Goal: Transaction & Acquisition: Subscribe to service/newsletter

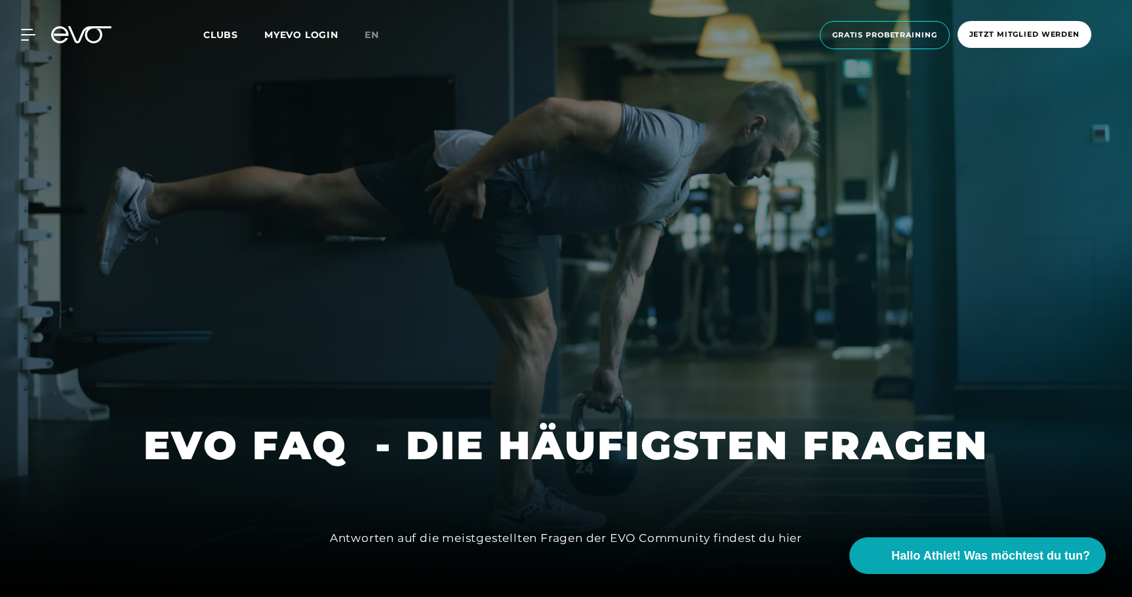
scroll to position [35, 0]
click at [224, 31] on span "Clubs" at bounding box center [220, 35] width 35 height 12
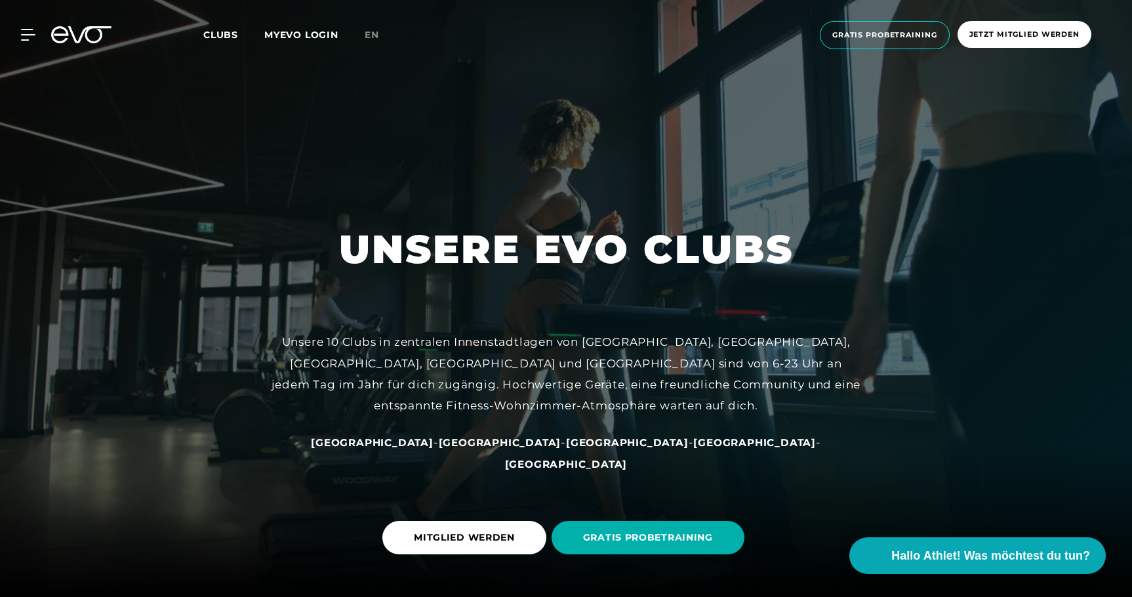
click at [566, 449] on span "[GEOGRAPHIC_DATA]" at bounding box center [627, 442] width 123 height 12
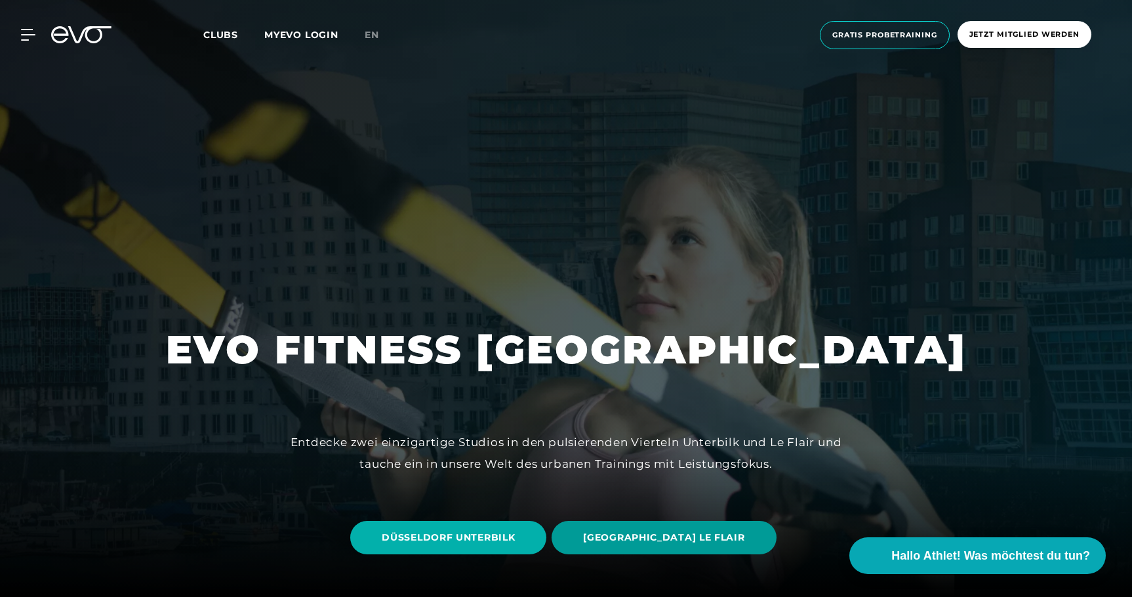
click at [679, 529] on span "[GEOGRAPHIC_DATA] LE FLAIR" at bounding box center [664, 537] width 224 height 33
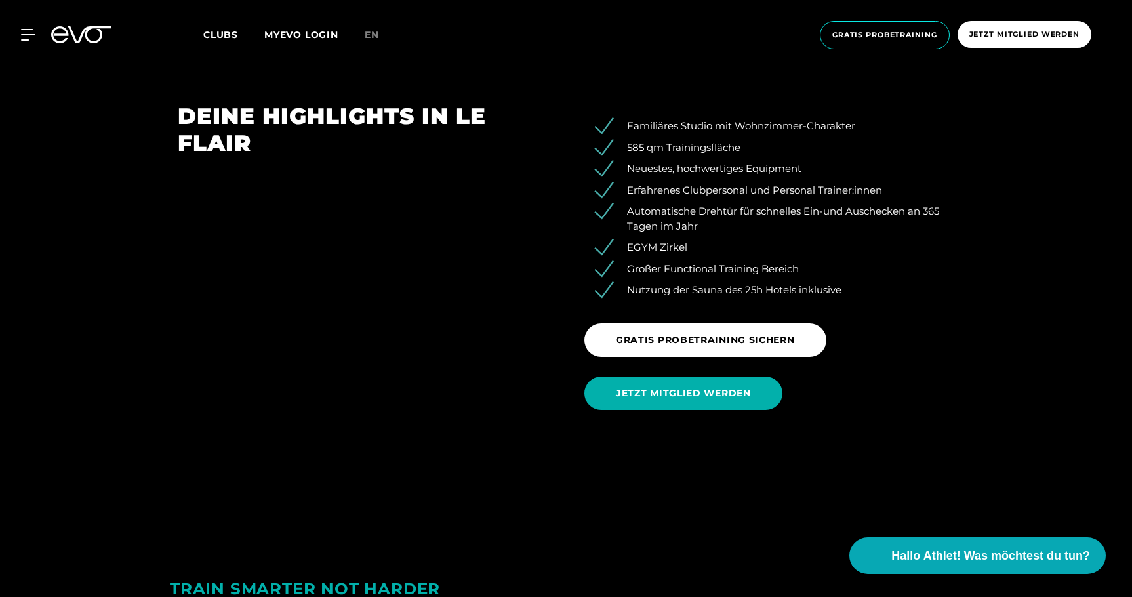
scroll to position [1499, 0]
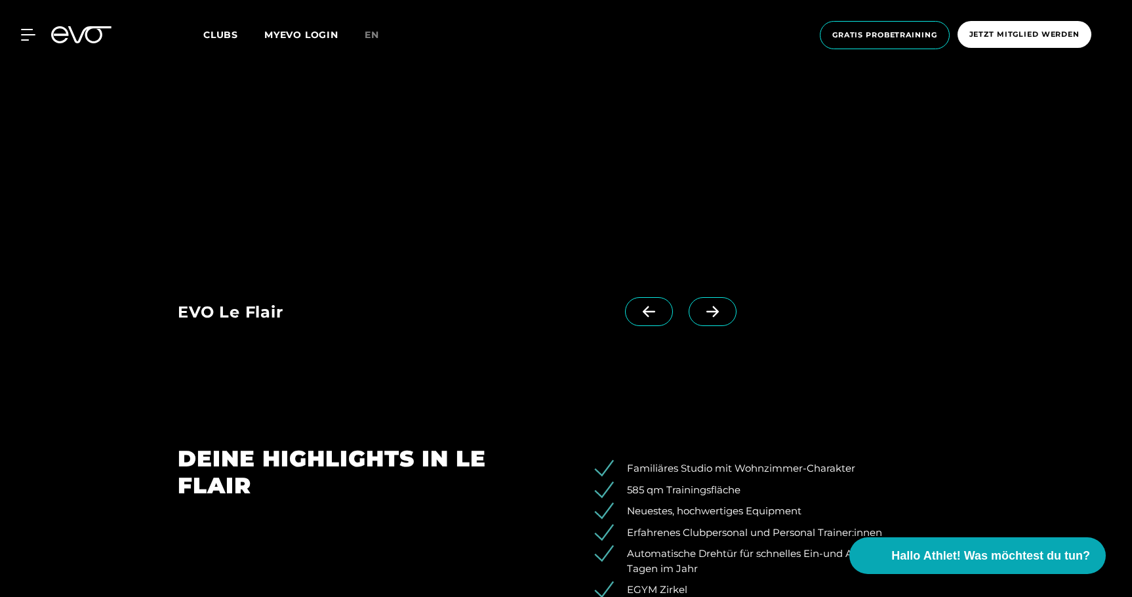
click at [709, 304] on span at bounding box center [713, 311] width 48 height 29
click at [636, 314] on span at bounding box center [649, 311] width 48 height 29
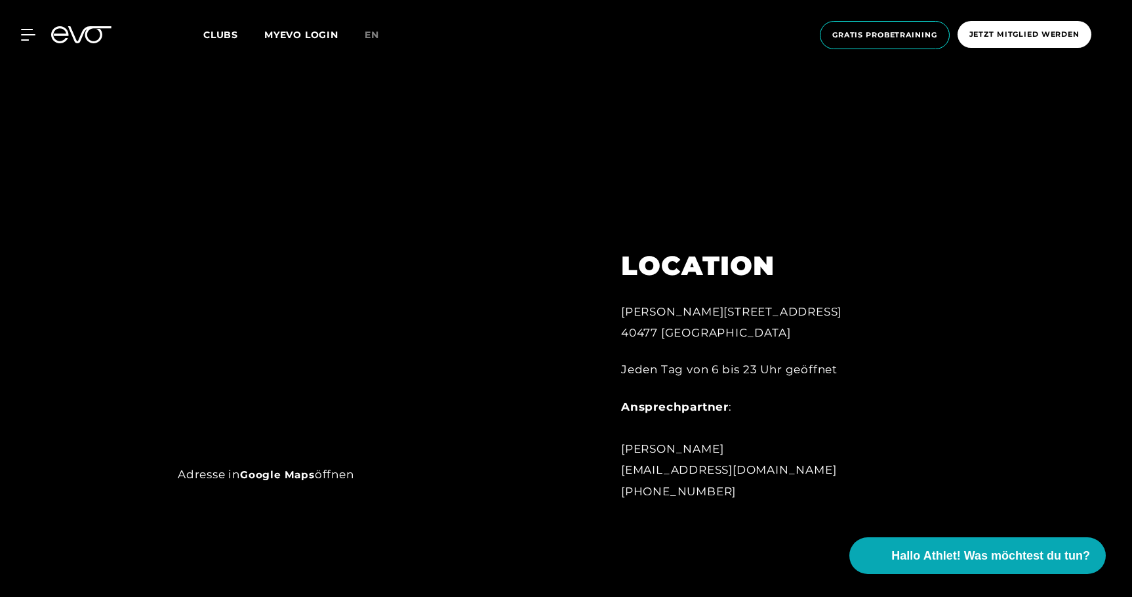
scroll to position [0, 0]
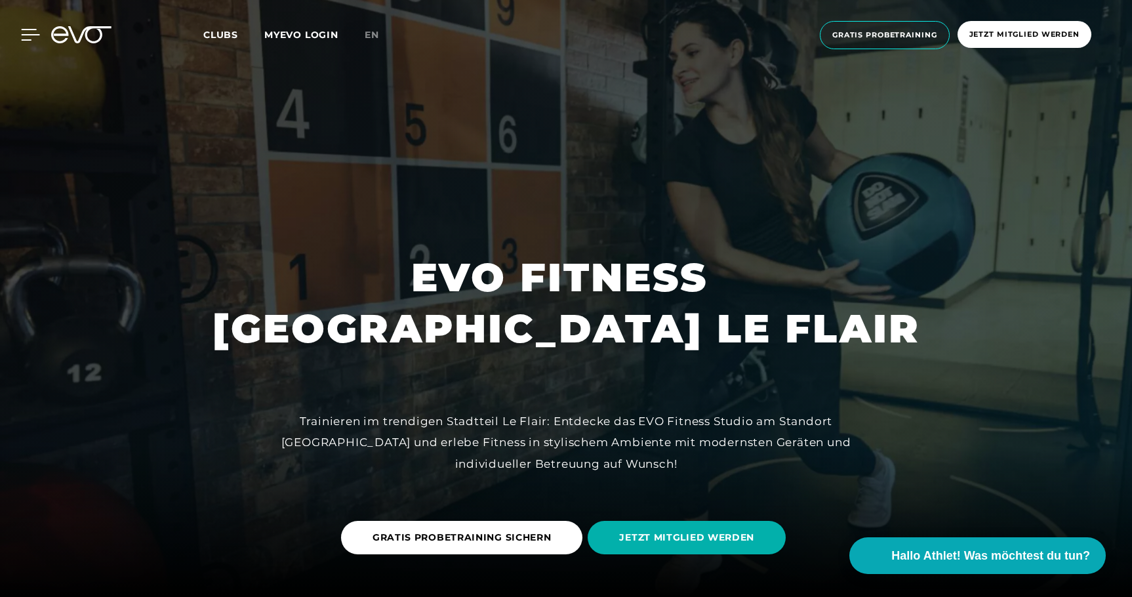
click at [27, 37] on icon at bounding box center [30, 35] width 19 height 12
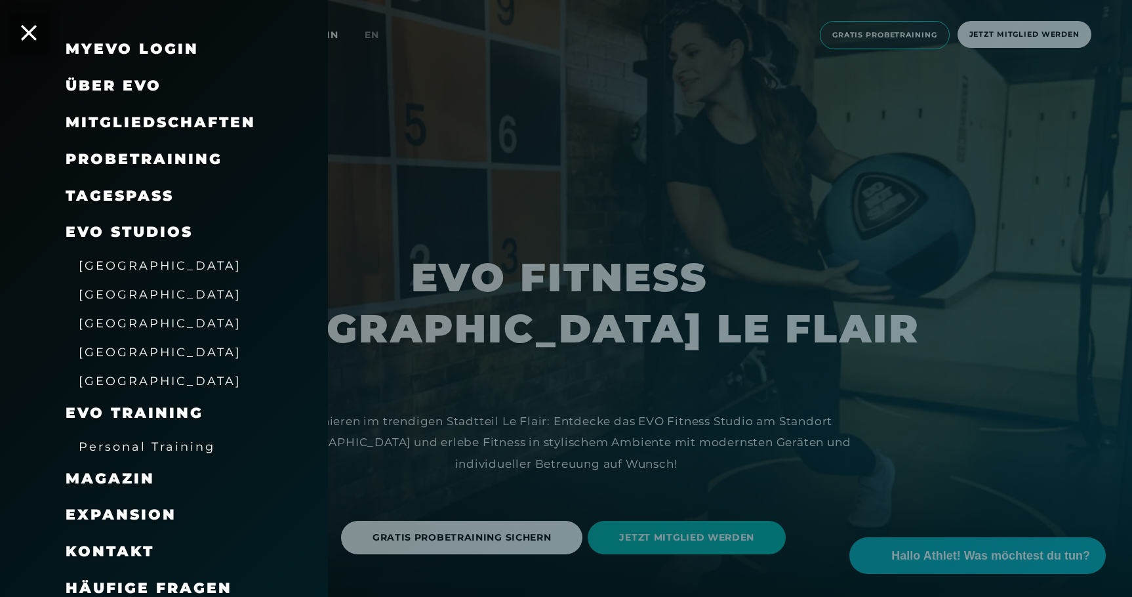
click at [142, 129] on span "Mitgliedschaften" at bounding box center [161, 122] width 190 height 18
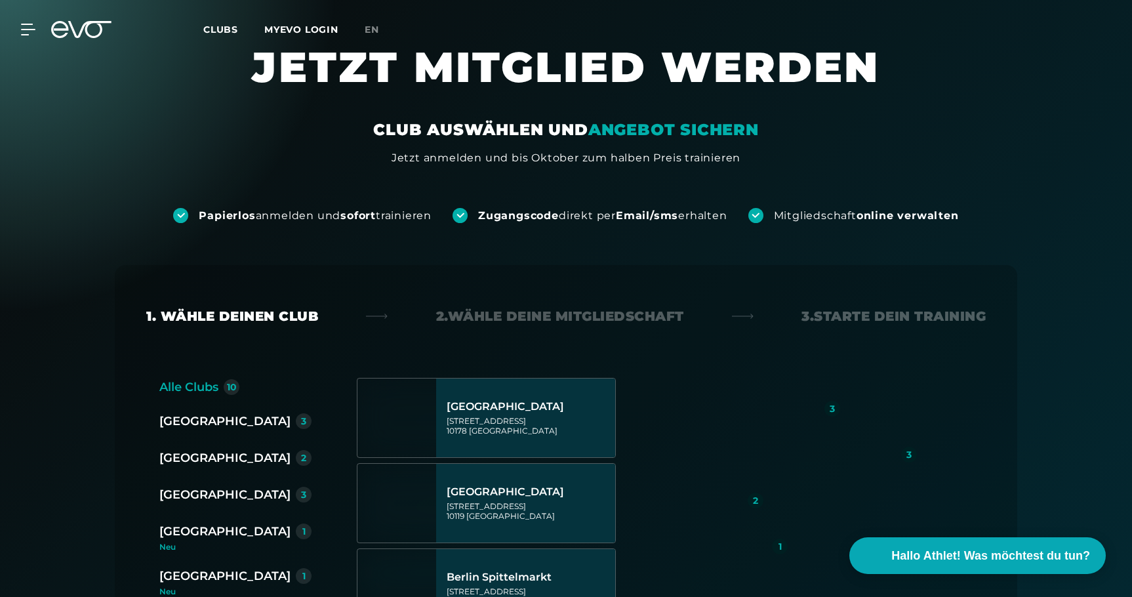
scroll to position [169, 0]
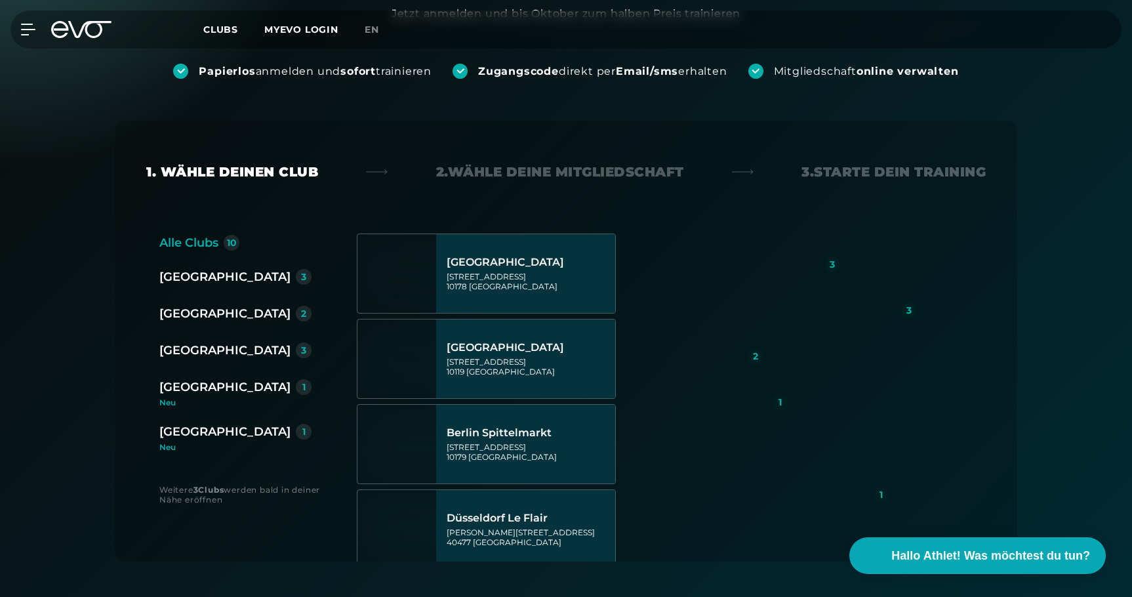
click at [195, 435] on div "[GEOGRAPHIC_DATA]" at bounding box center [224, 431] width 131 height 18
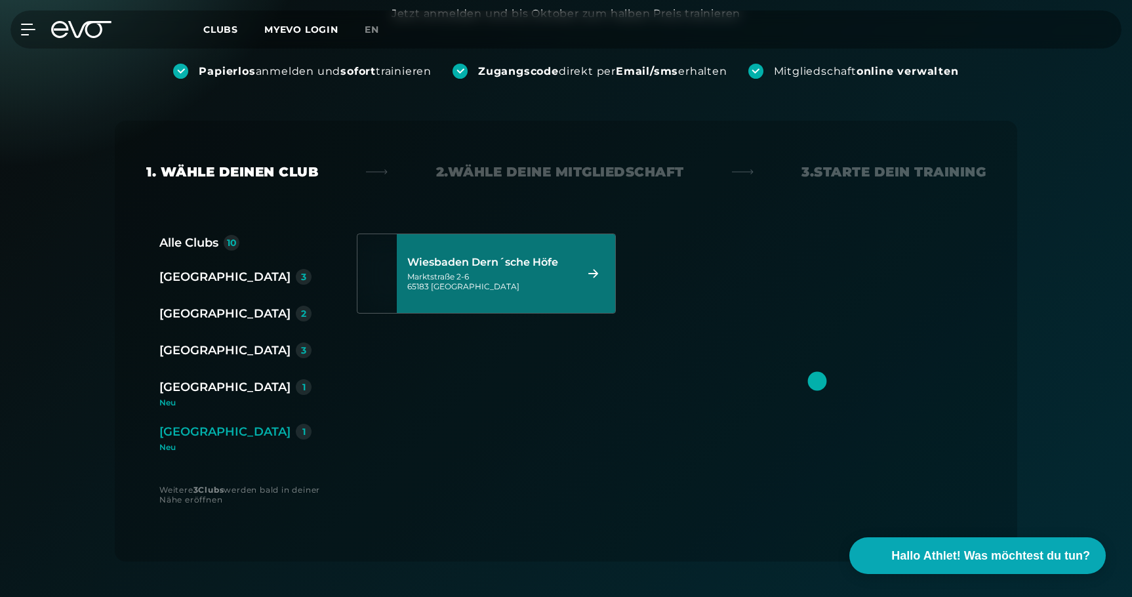
click at [546, 278] on div "[STREET_ADDRESS]" at bounding box center [489, 282] width 165 height 20
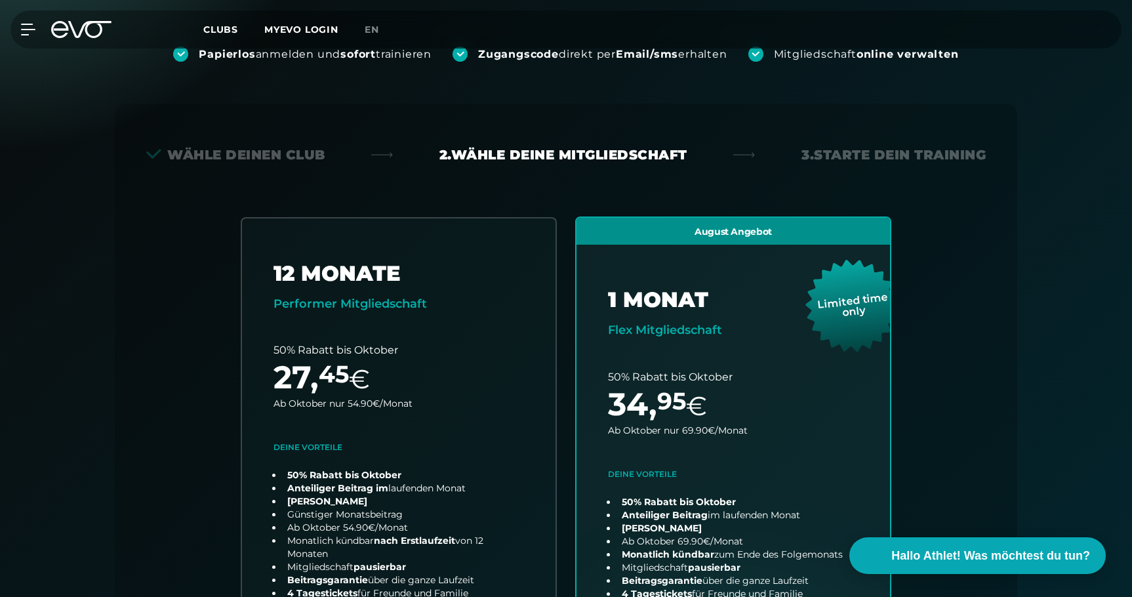
scroll to position [0, 0]
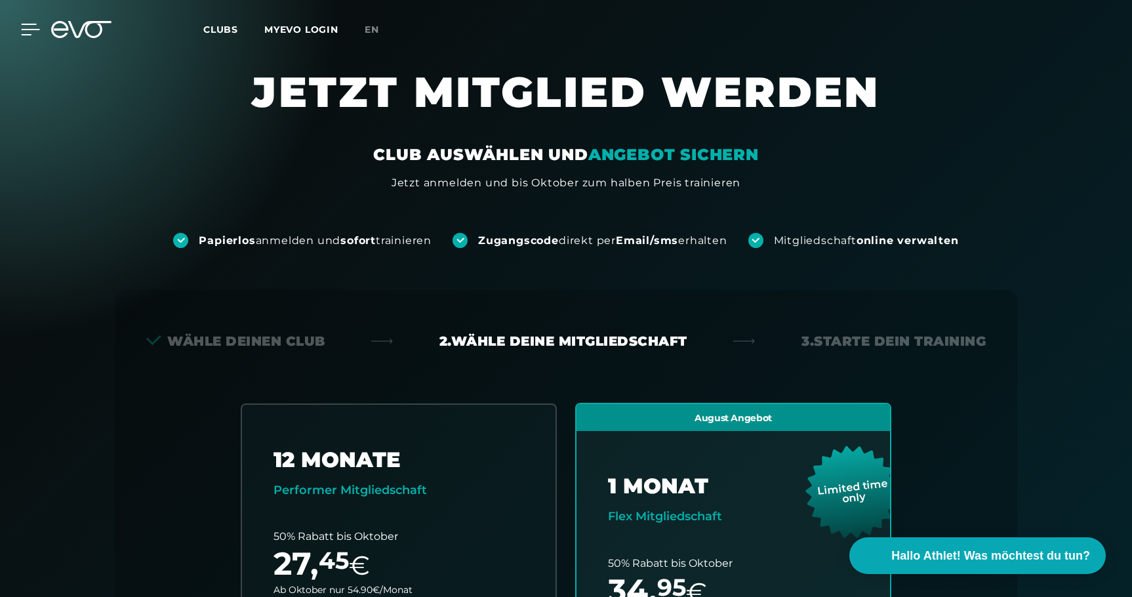
click at [31, 31] on icon at bounding box center [30, 30] width 19 height 12
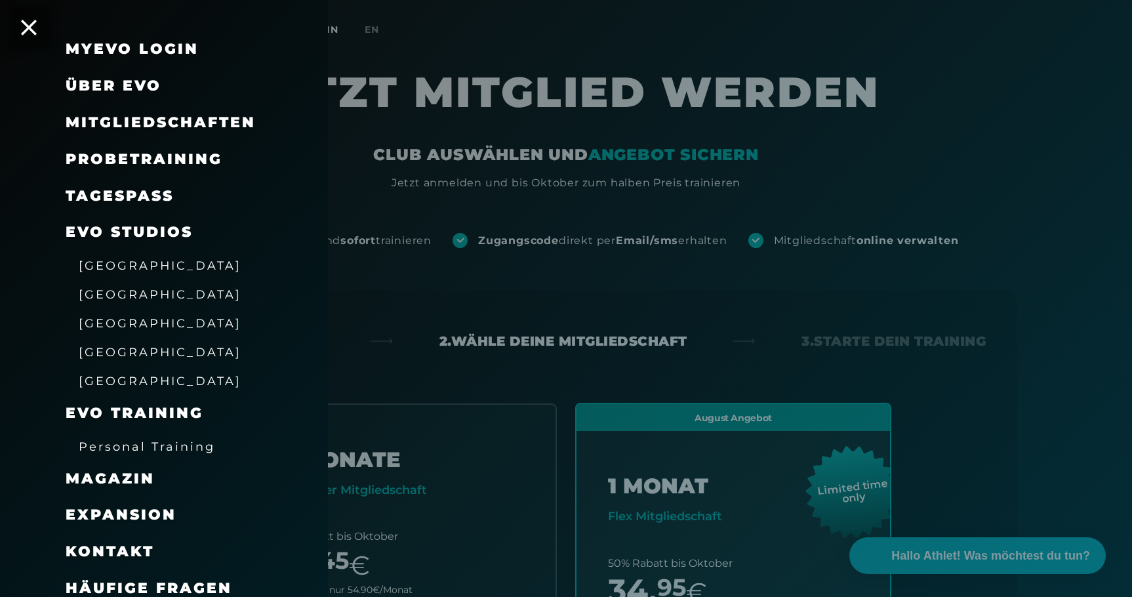
click at [150, 123] on span "Mitgliedschaften" at bounding box center [161, 122] width 190 height 18
click at [34, 24] on icon at bounding box center [28, 27] width 17 height 17
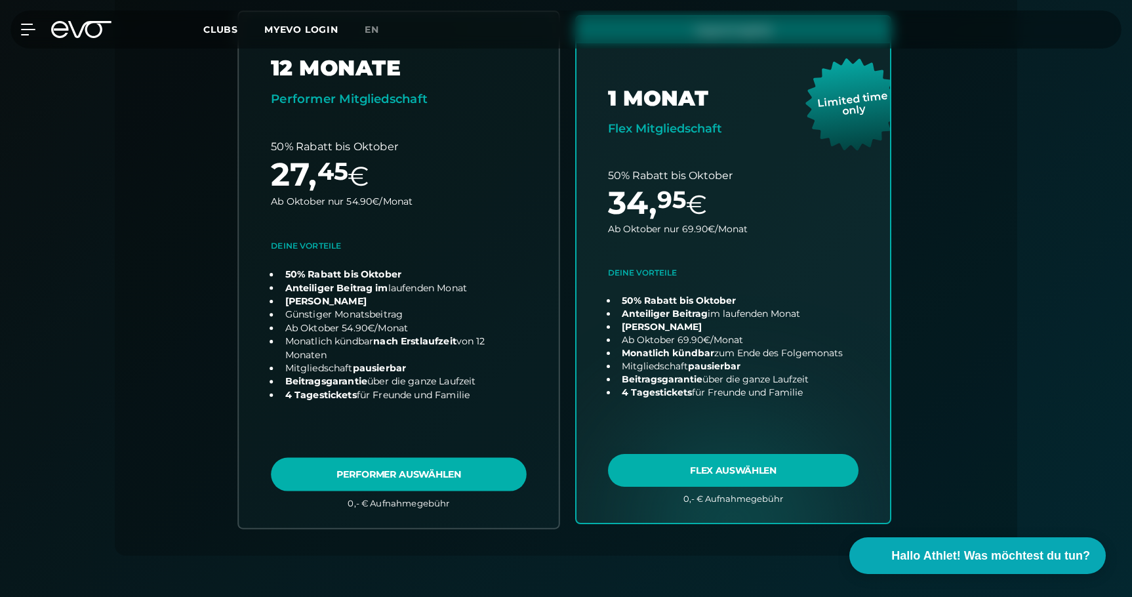
scroll to position [220, 0]
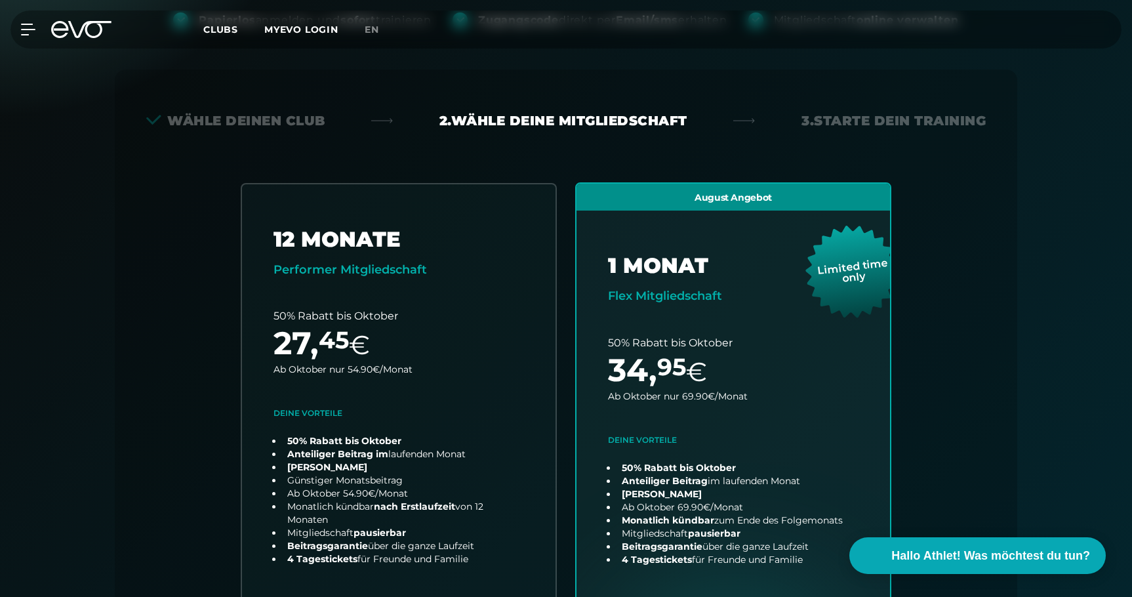
click at [235, 26] on span "Clubs" at bounding box center [220, 30] width 35 height 12
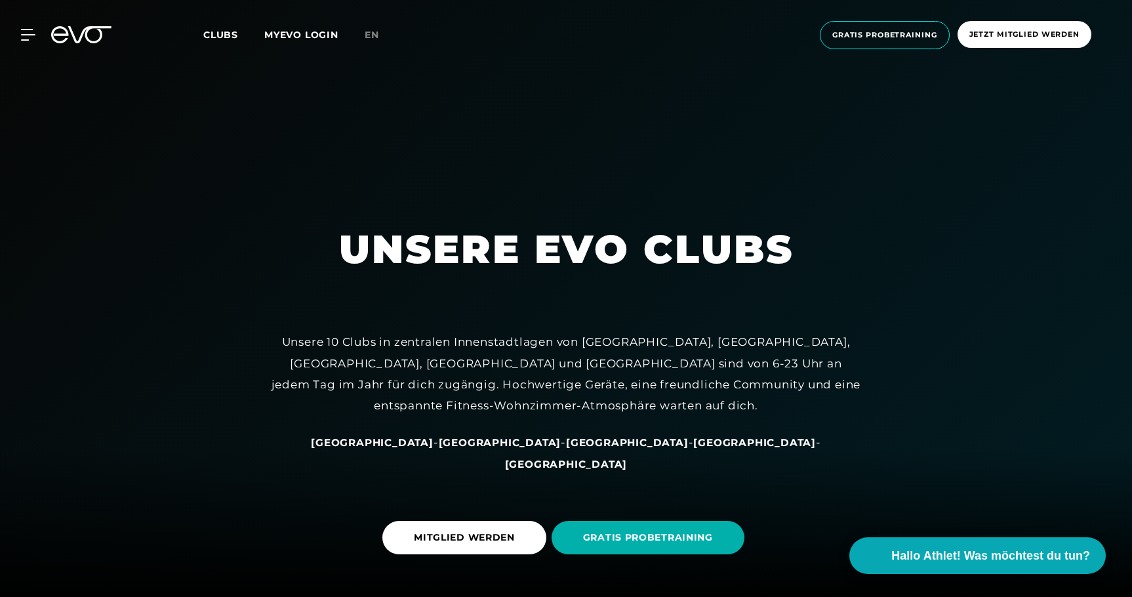
click at [566, 449] on span "[GEOGRAPHIC_DATA]" at bounding box center [627, 442] width 123 height 12
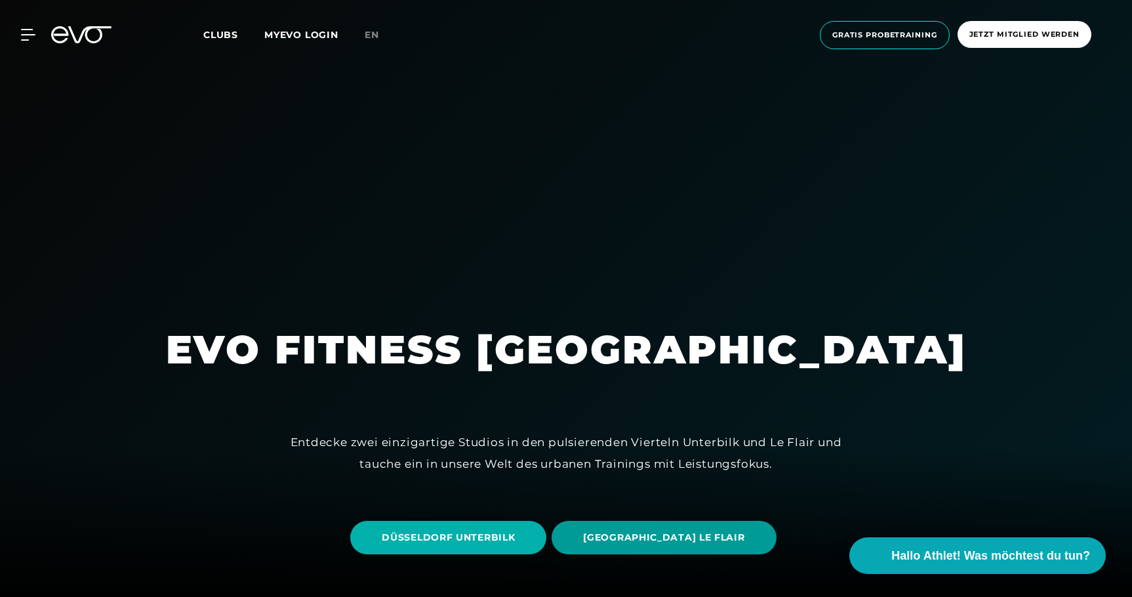
click at [672, 541] on span "[GEOGRAPHIC_DATA] LE FLAIR" at bounding box center [663, 538] width 161 height 14
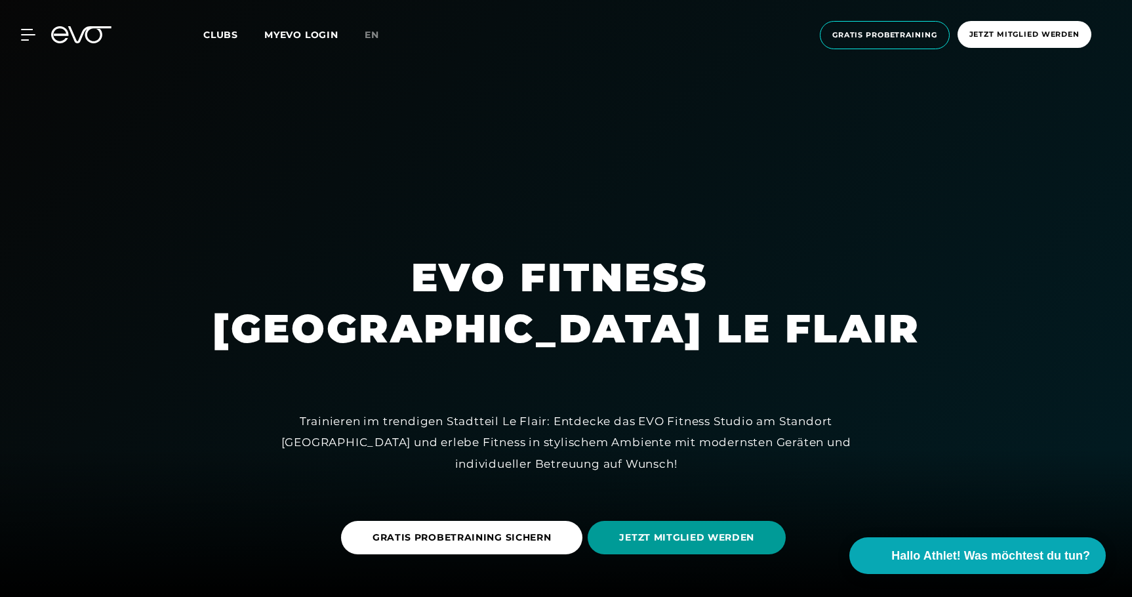
click at [735, 537] on span "JETZT MITGLIED WERDEN" at bounding box center [686, 538] width 135 height 14
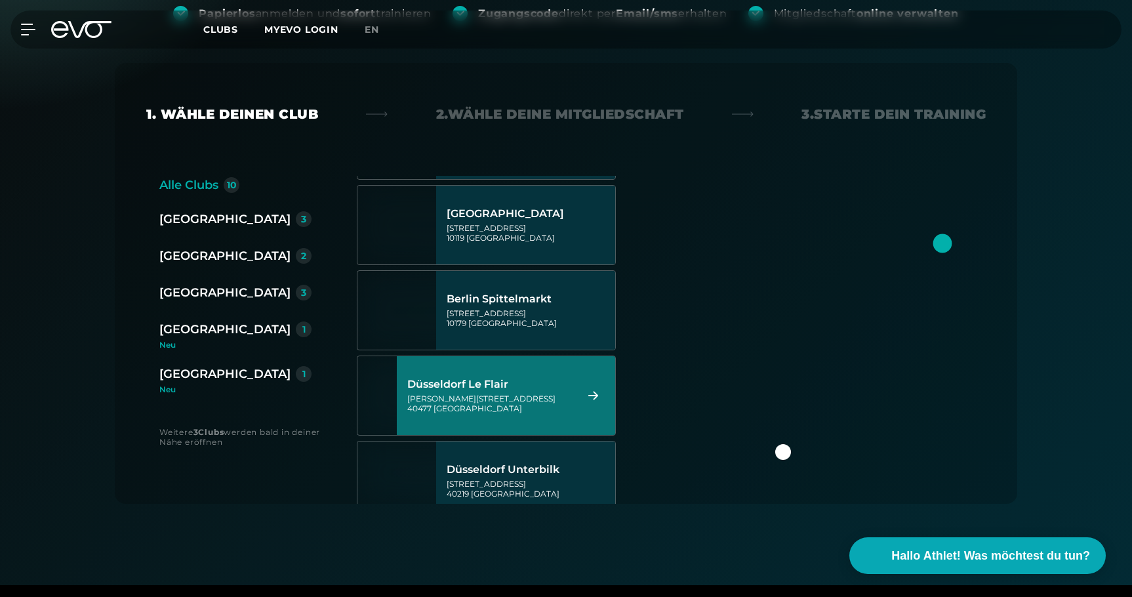
scroll to position [100, 0]
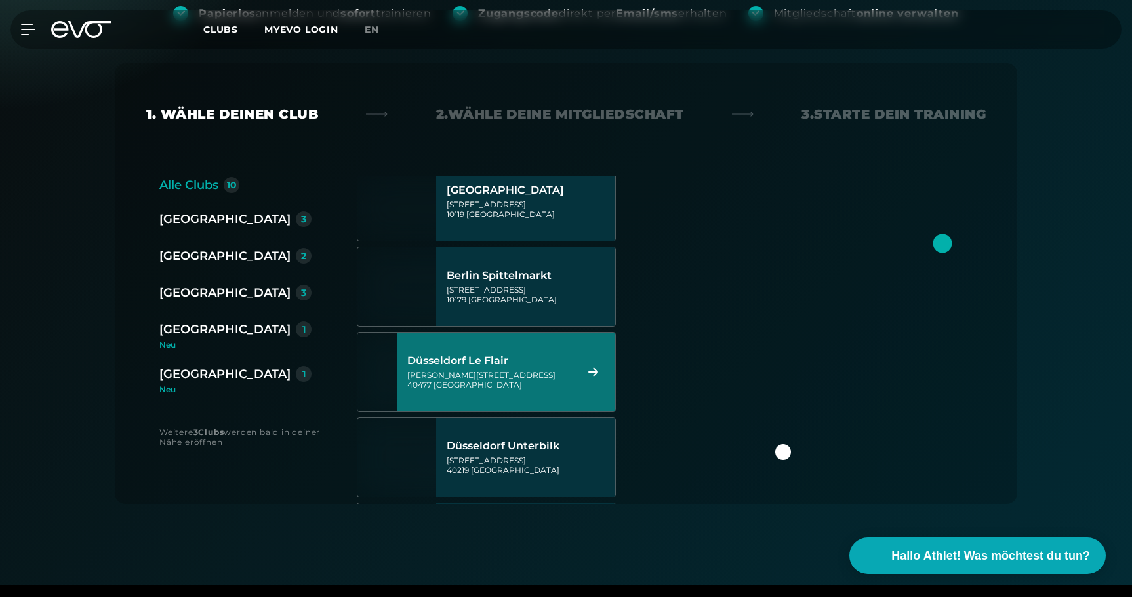
click at [544, 358] on div "Düsseldorf Le Flair" at bounding box center [489, 360] width 165 height 13
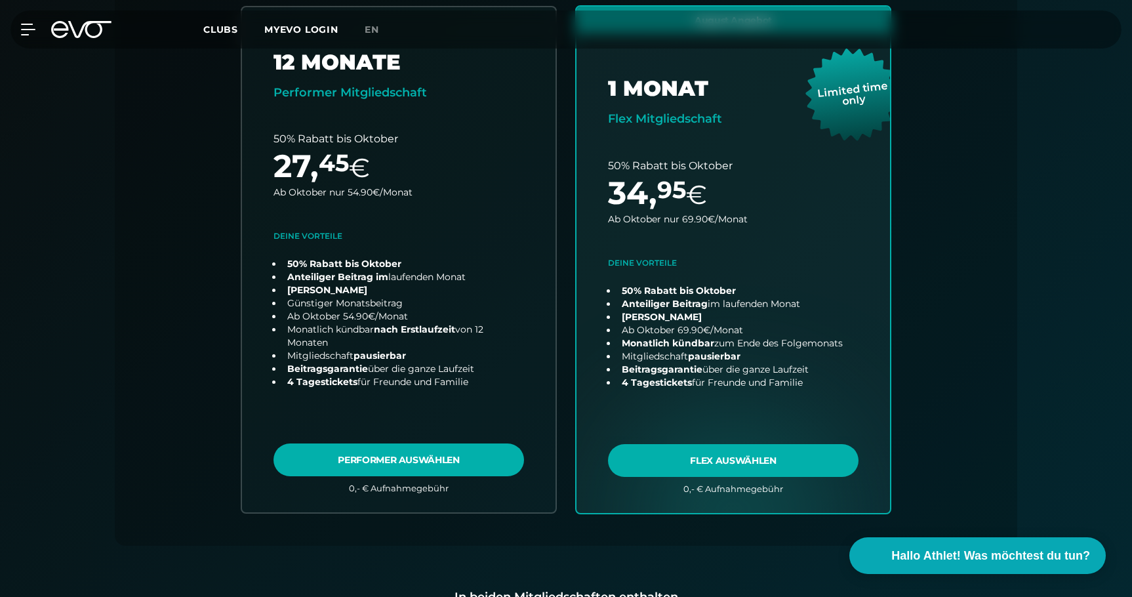
scroll to position [379, 0]
